Goal: Task Accomplishment & Management: Manage account settings

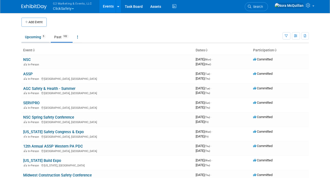
click at [38, 41] on link "Upcoming 5" at bounding box center [35, 37] width 28 height 10
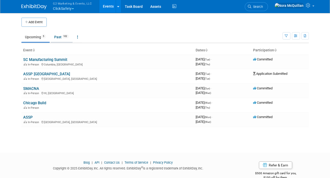
click at [54, 40] on link "Past 102" at bounding box center [62, 37] width 22 height 10
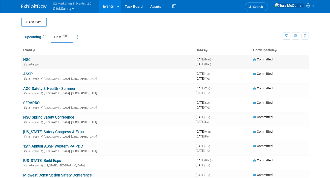
click at [28, 58] on link "NSC" at bounding box center [27, 60] width 8 height 5
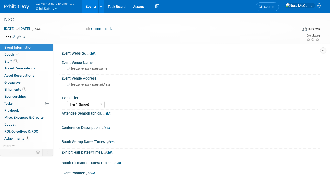
select select "Tier 1 (large)"
click at [21, 52] on link "Booth" at bounding box center [26, 54] width 53 height 7
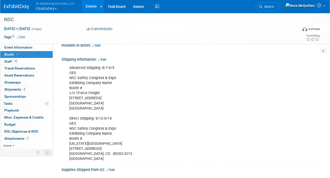
scroll to position [86, 0]
click at [47, 8] on button "G2 Marketing & Events, LLC ClickSafety" at bounding box center [58, 6] width 46 height 13
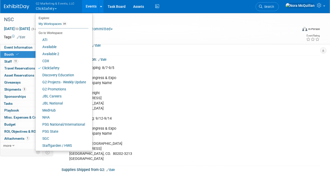
click at [85, 8] on link "Events" at bounding box center [91, 6] width 18 height 13
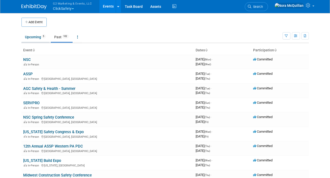
click at [31, 39] on link "Upcoming 5" at bounding box center [35, 37] width 28 height 10
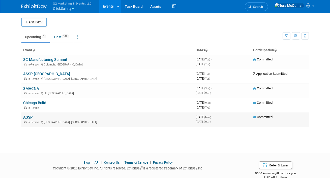
click at [30, 115] on link "ASSP" at bounding box center [28, 117] width 10 height 5
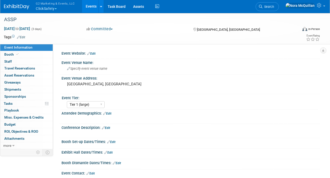
select select "Tier 1 (large)"
click at [12, 56] on span "Booth" at bounding box center [11, 55] width 15 height 4
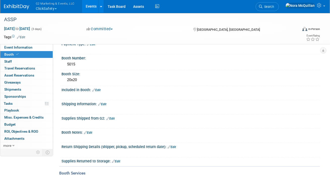
scroll to position [105, 0]
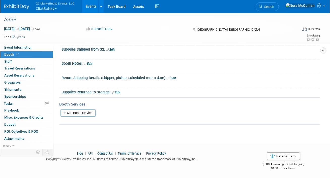
click at [91, 63] on link "Edit" at bounding box center [88, 64] width 8 height 4
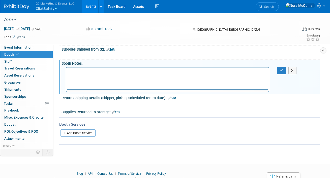
scroll to position [0, 0]
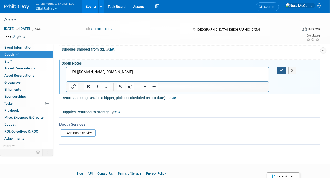
click at [282, 72] on button "button" at bounding box center [281, 70] width 9 height 7
